Goal: Information Seeking & Learning: Find specific fact

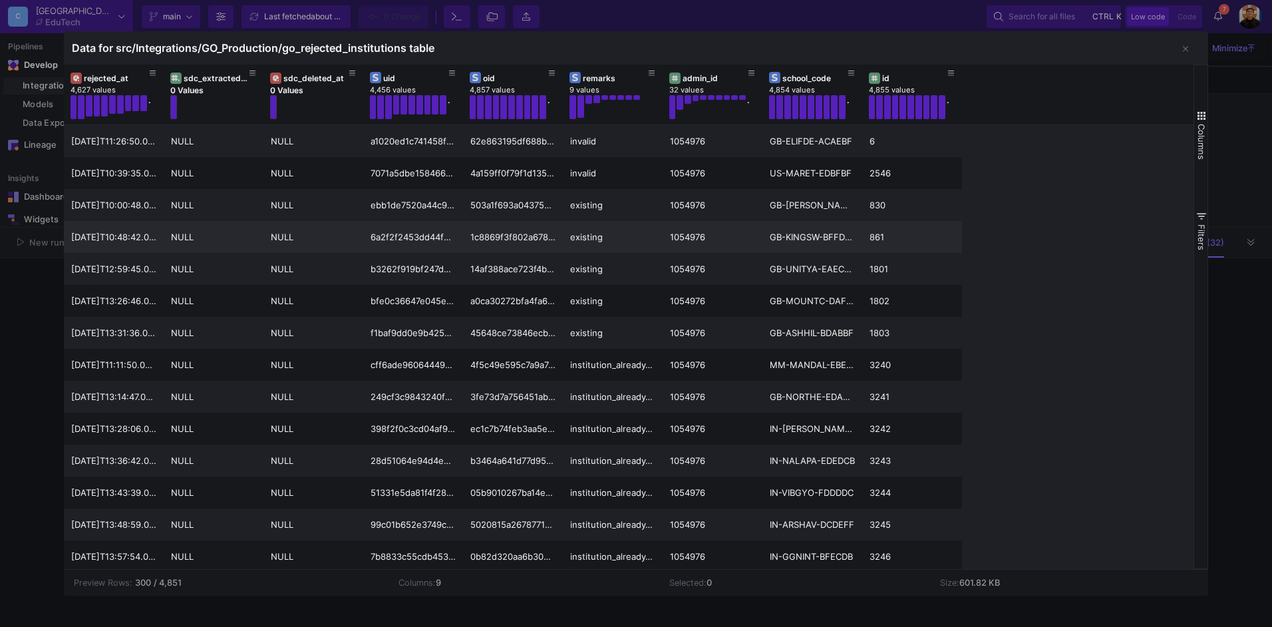
scroll to position [67, 0]
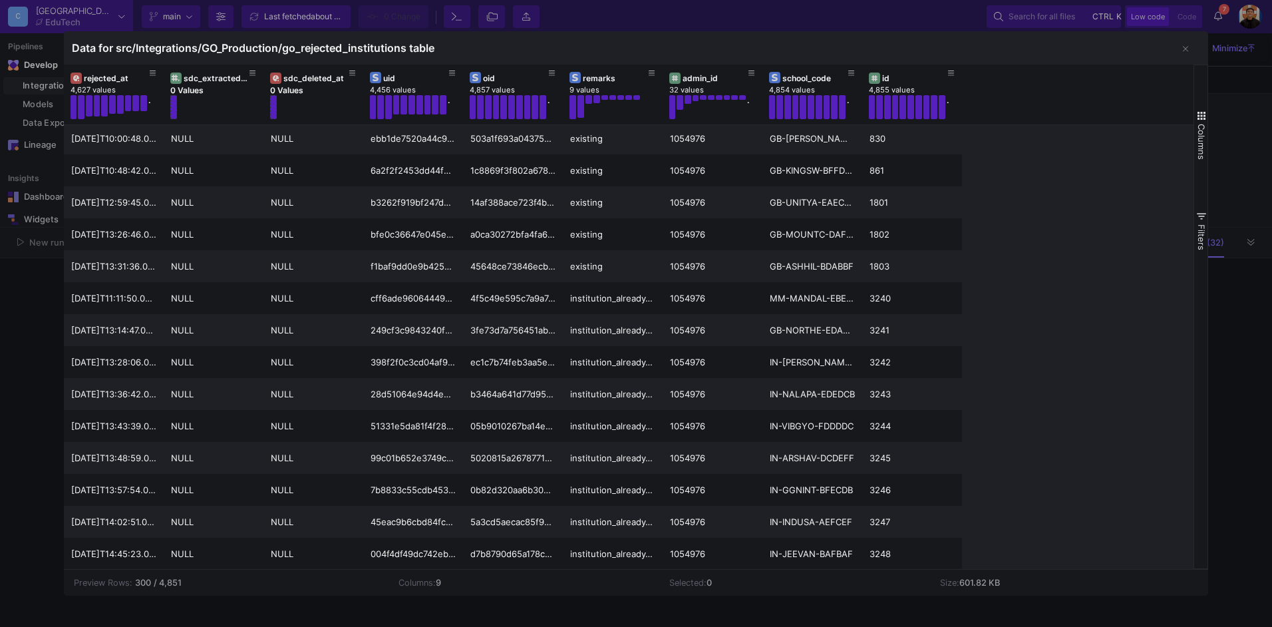
click at [53, 439] on div at bounding box center [636, 313] width 1272 height 627
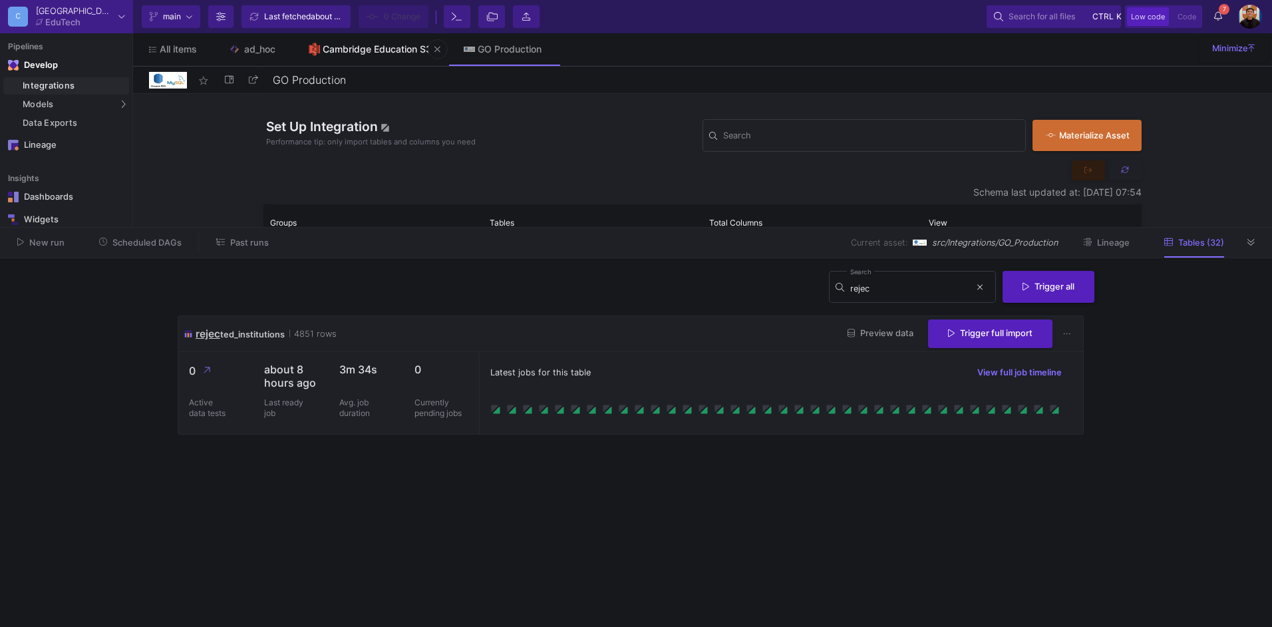
click at [367, 51] on div "Cambridge Education S3" at bounding box center [377, 49] width 109 height 11
type input "Cambridge Education S3"
checkbox input "false"
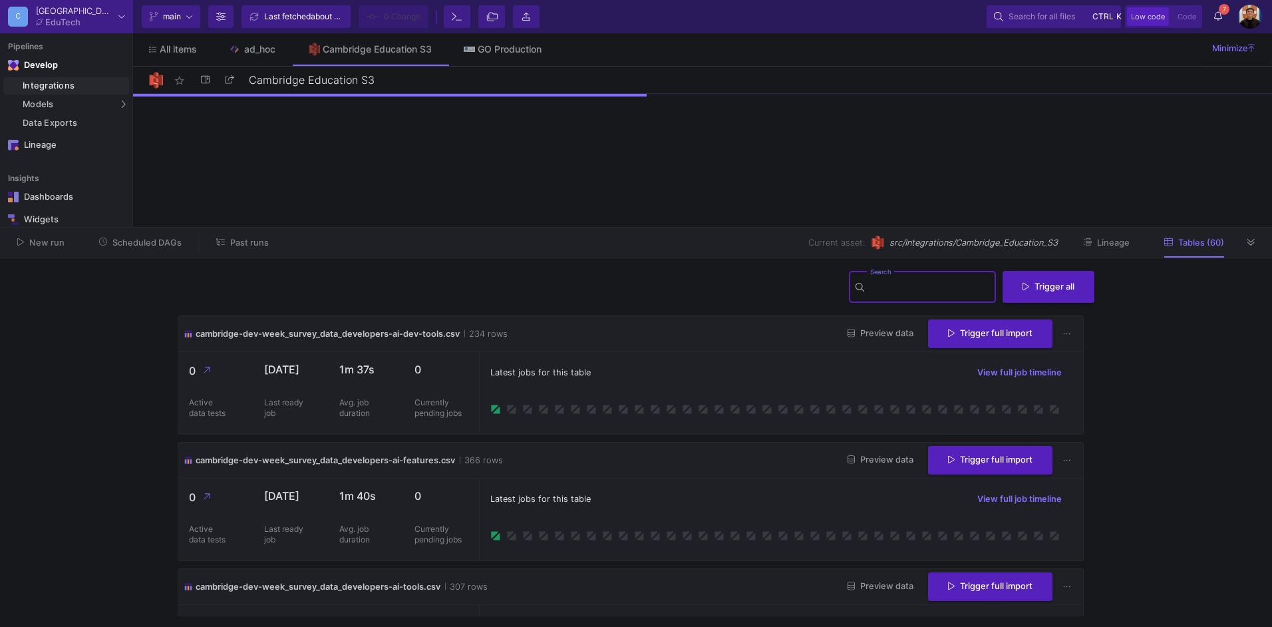
click at [907, 291] on input "Search" at bounding box center [930, 289] width 120 height 11
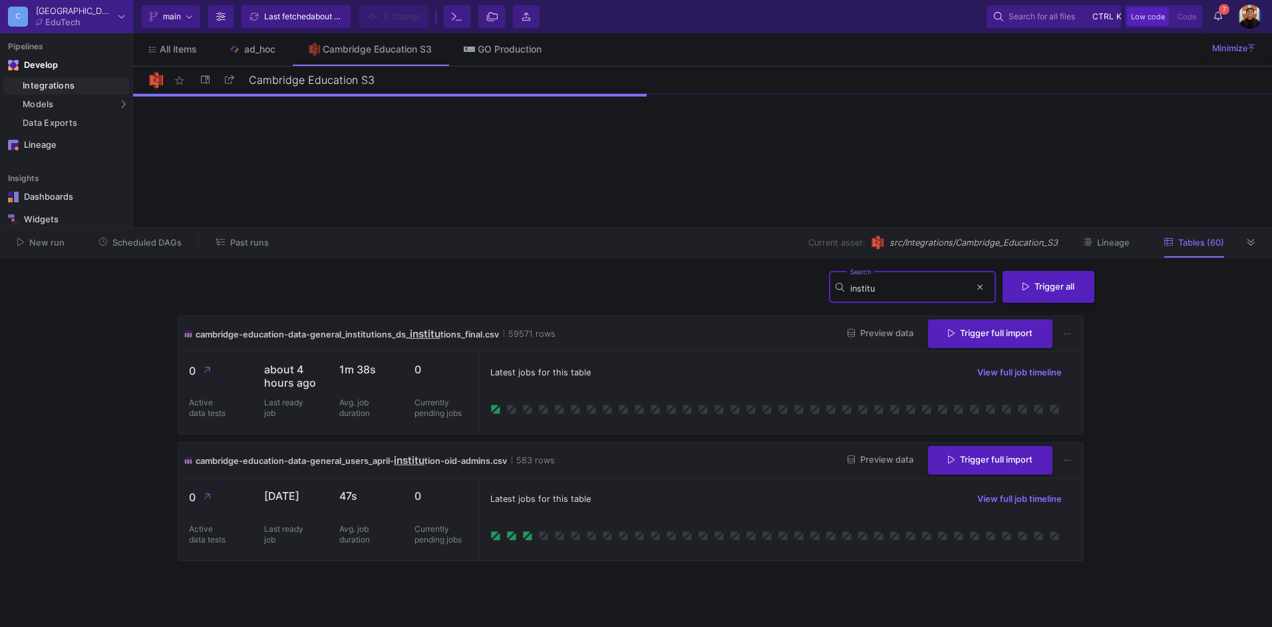
type input "institu"
click at [856, 334] on span "Preview data" at bounding box center [881, 333] width 66 height 10
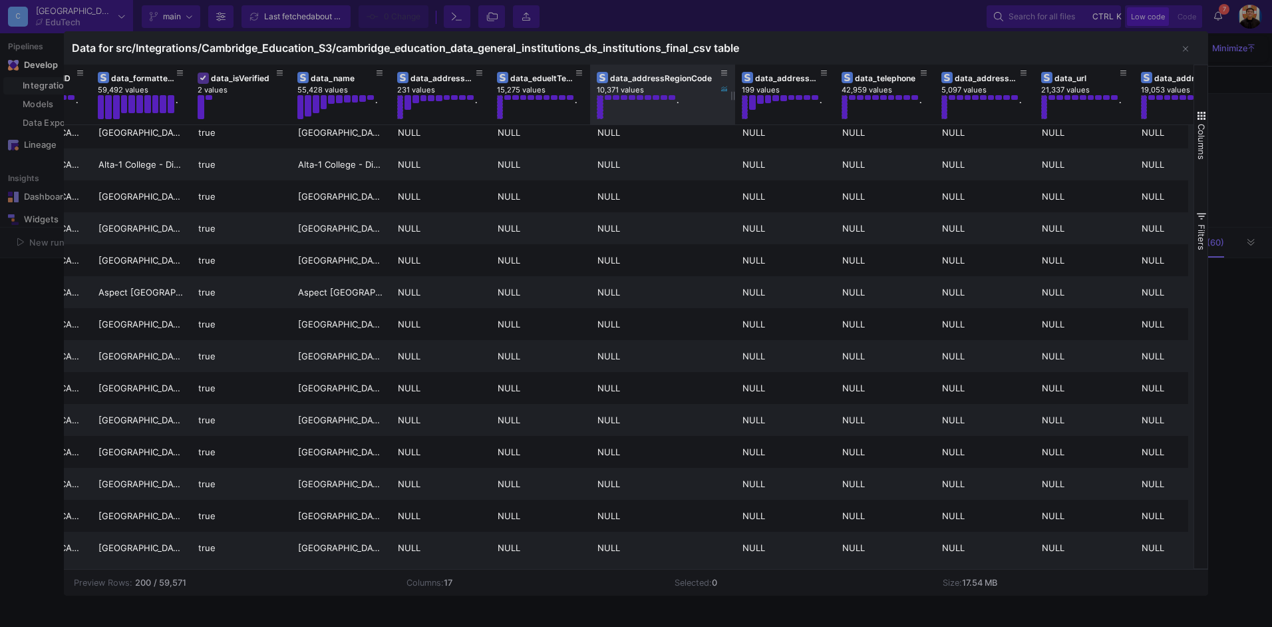
drag, startPoint x: 689, startPoint y: 93, endPoint x: 735, endPoint y: 102, distance: 46.2
click at [735, 102] on div at bounding box center [735, 95] width 5 height 60
click at [669, 79] on div "data_addressRegionCode" at bounding box center [665, 78] width 111 height 10
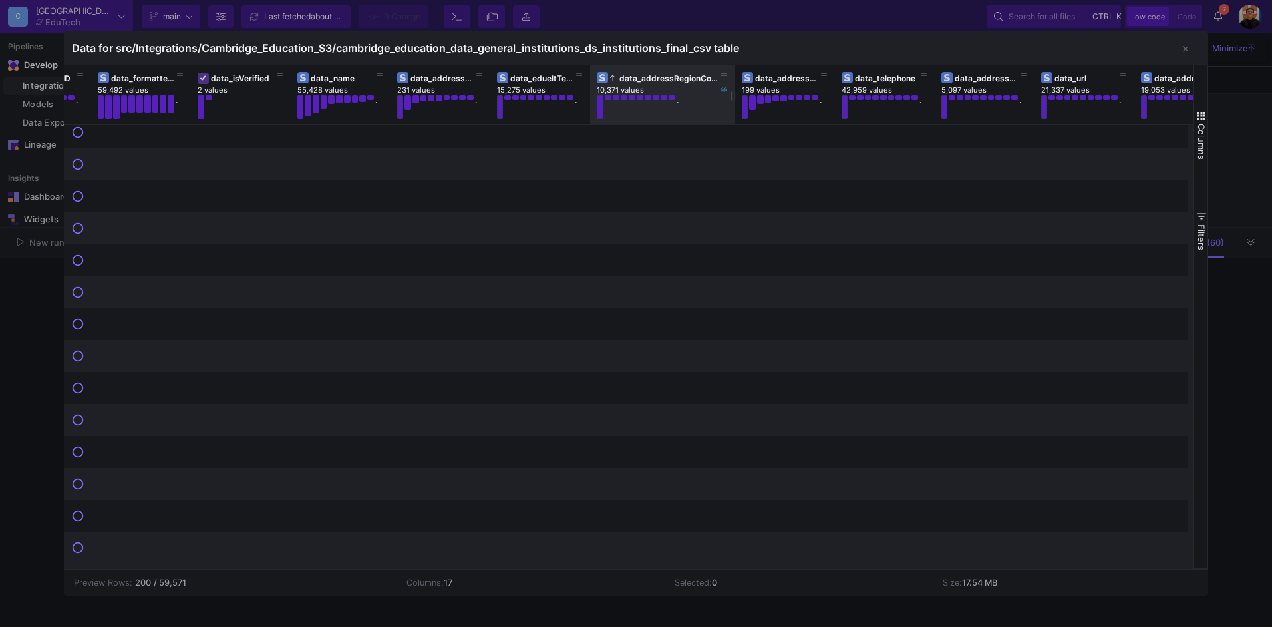
click at [669, 79] on div "data_addressRegionCode" at bounding box center [665, 78] width 111 height 10
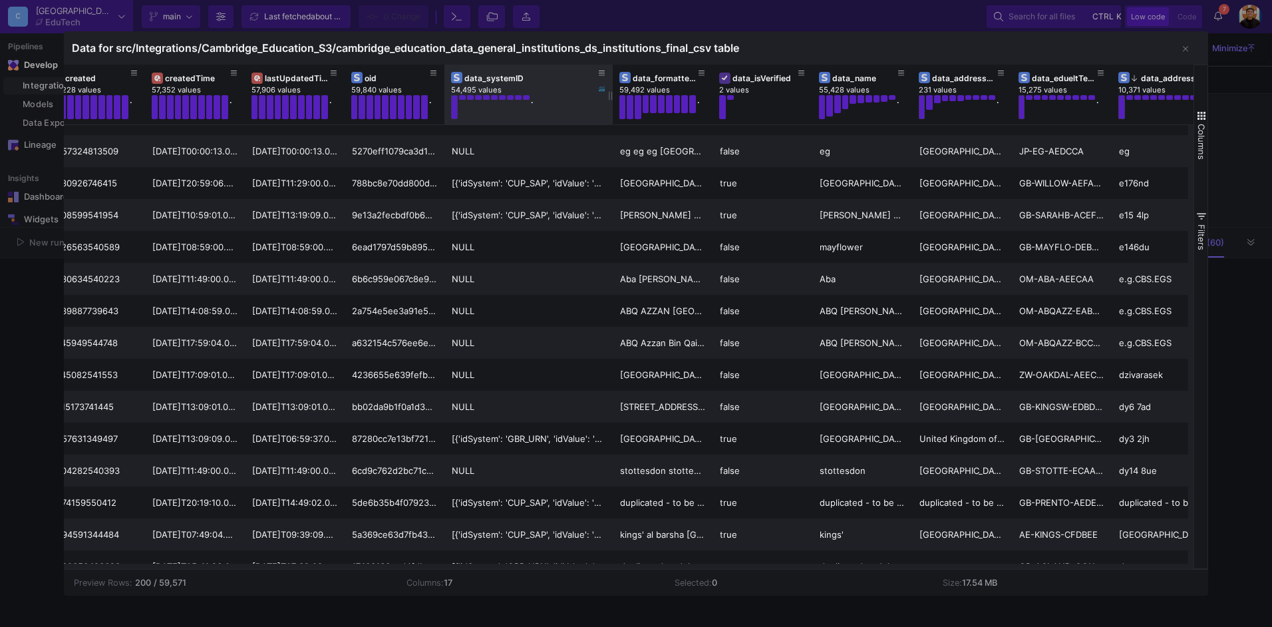
drag, startPoint x: 542, startPoint y: 98, endPoint x: 611, endPoint y: 116, distance: 70.7
click at [611, 116] on div at bounding box center [612, 95] width 5 height 60
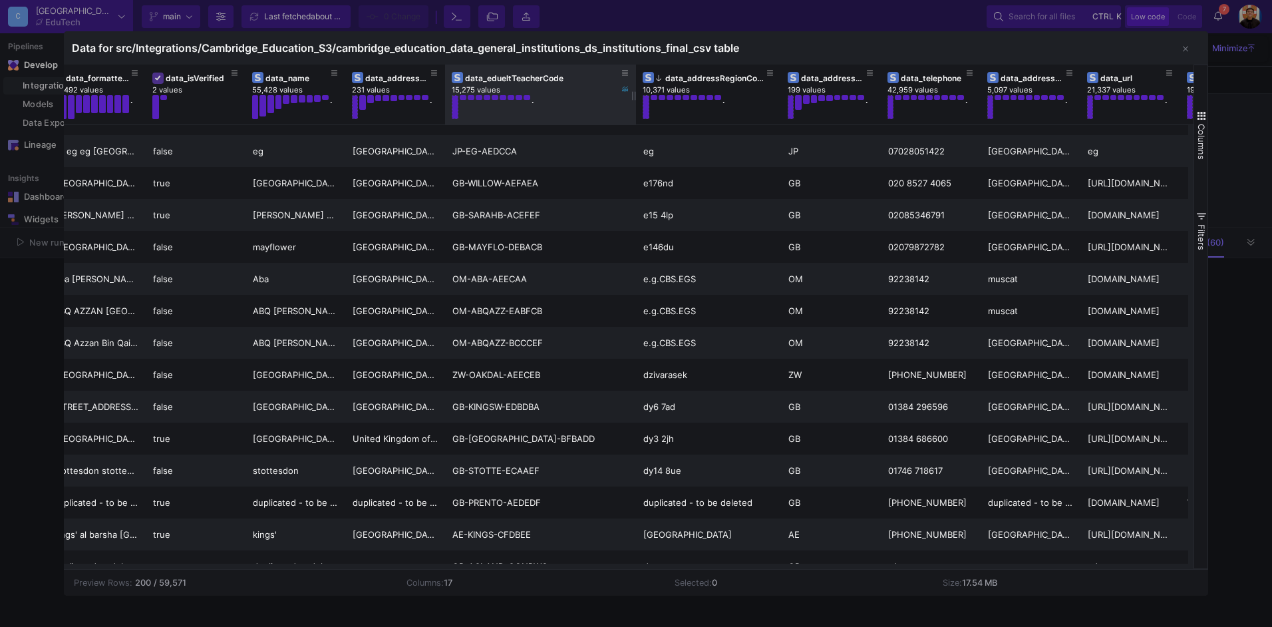
drag, startPoint x: 544, startPoint y: 92, endPoint x: 635, endPoint y: 98, distance: 91.4
click at [635, 98] on div at bounding box center [636, 95] width 5 height 60
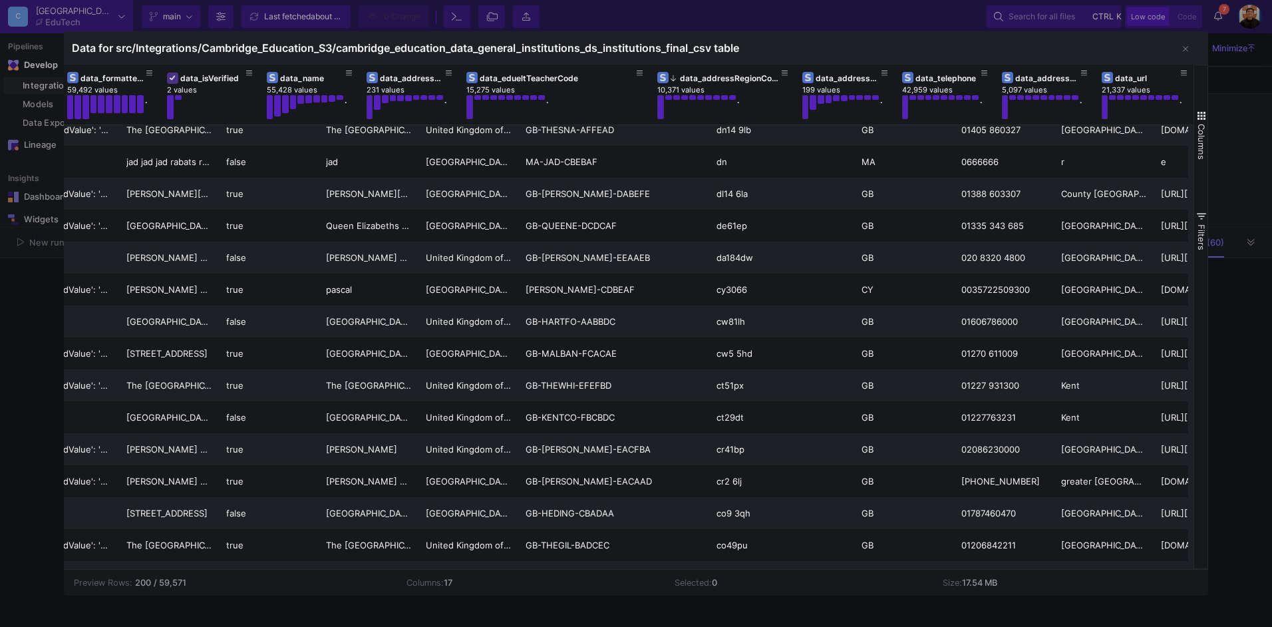
scroll to position [0, 777]
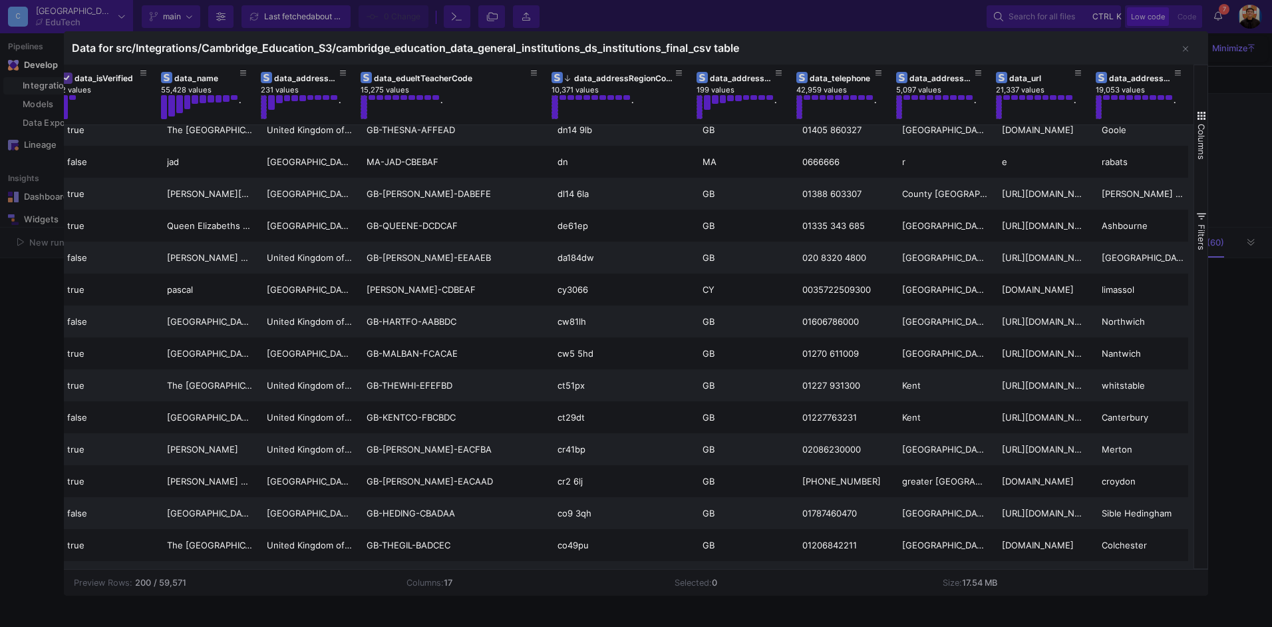
click at [1272, 21] on html "C Cambridge EduTech Current branch main Branch Options Last fetched about 2 hou…" at bounding box center [636, 313] width 1272 height 627
click at [48, 225] on div at bounding box center [636, 313] width 1272 height 627
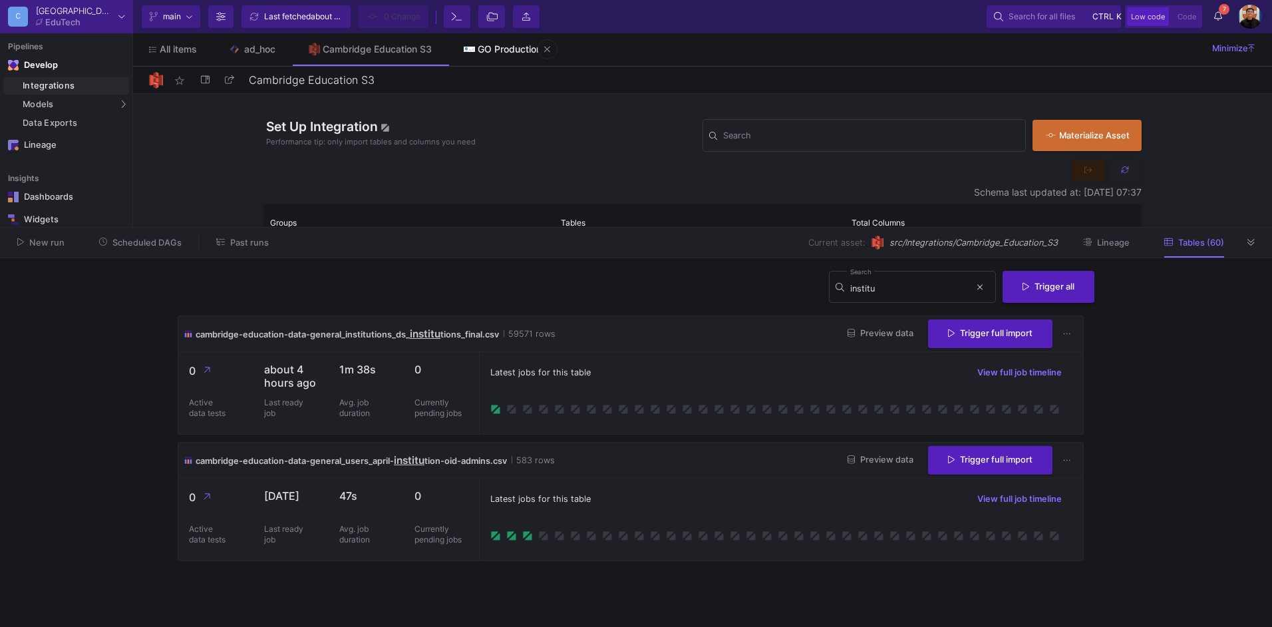
click at [483, 57] on link "GO Production" at bounding box center [503, 49] width 110 height 32
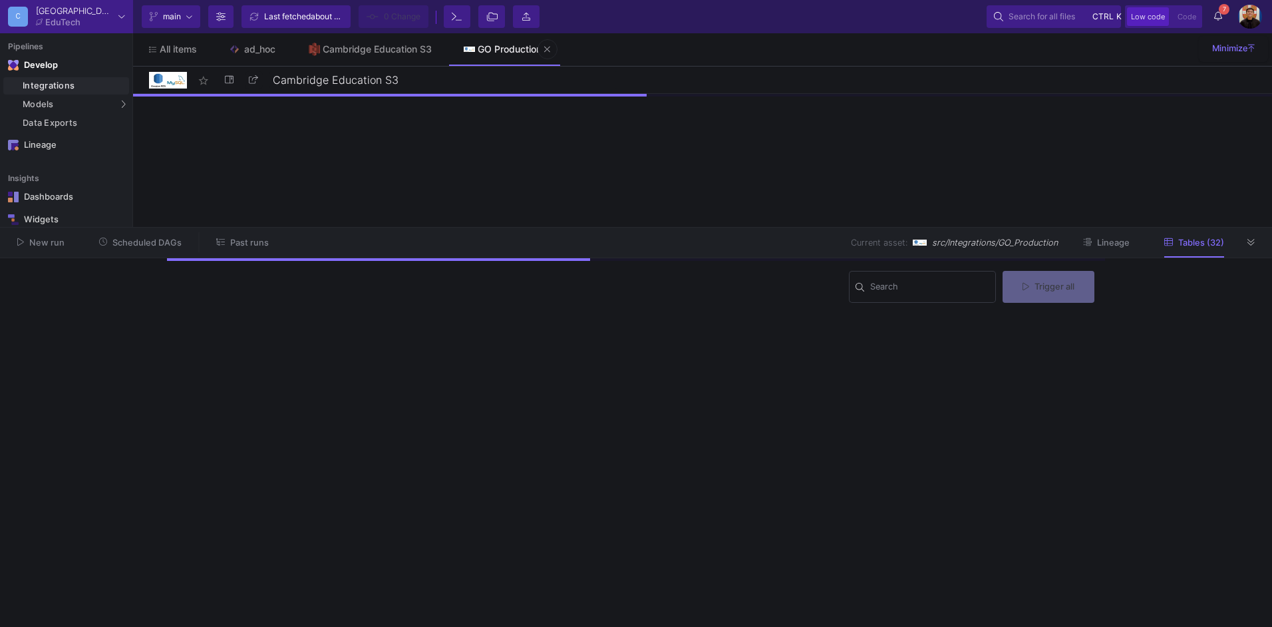
type input "GO Production"
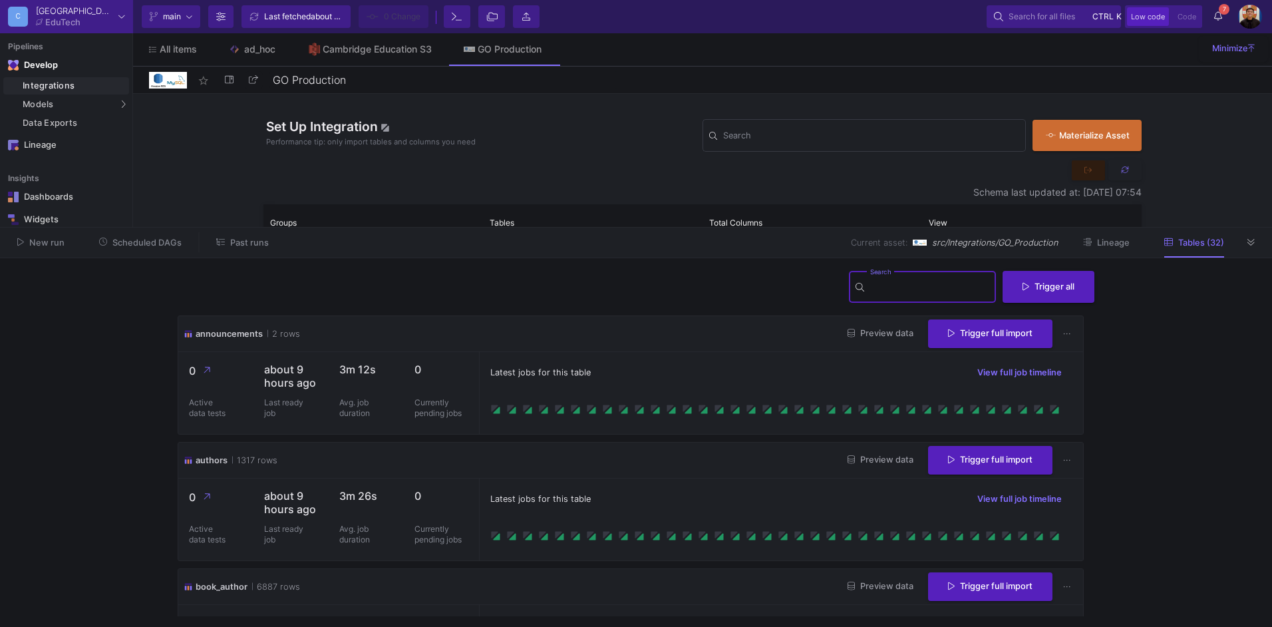
click at [891, 291] on input "Search" at bounding box center [930, 289] width 120 height 11
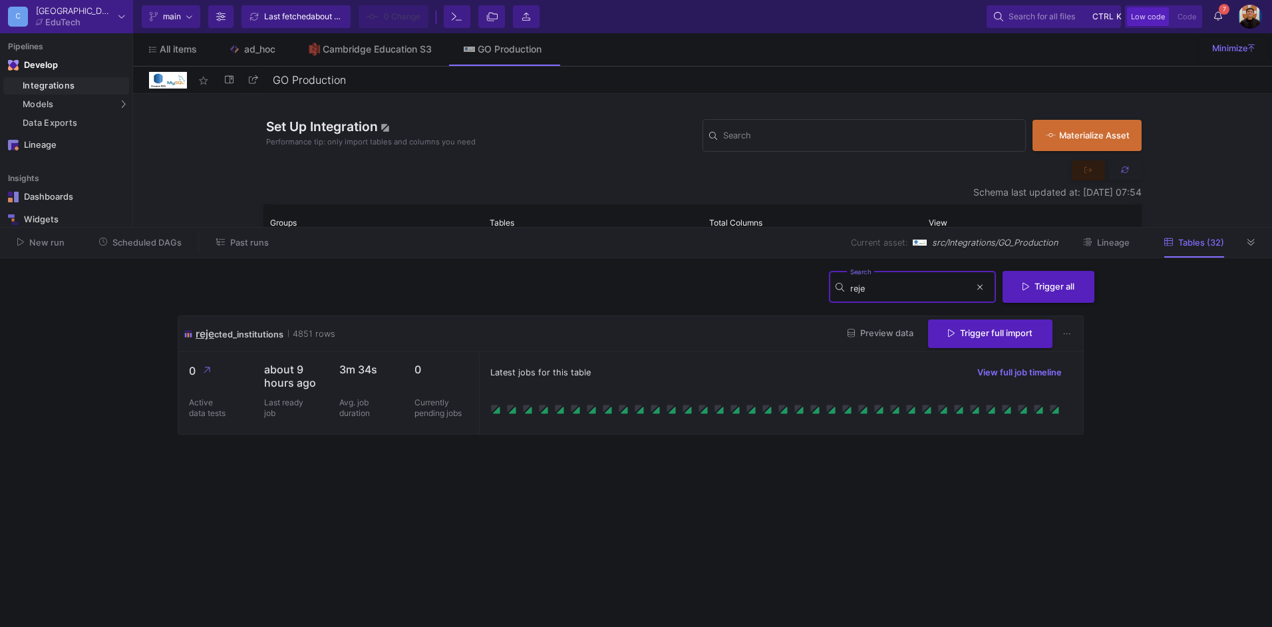
type input "reje"
click at [886, 342] on button "Preview data" at bounding box center [880, 333] width 87 height 21
